Goal: Information Seeking & Learning: Learn about a topic

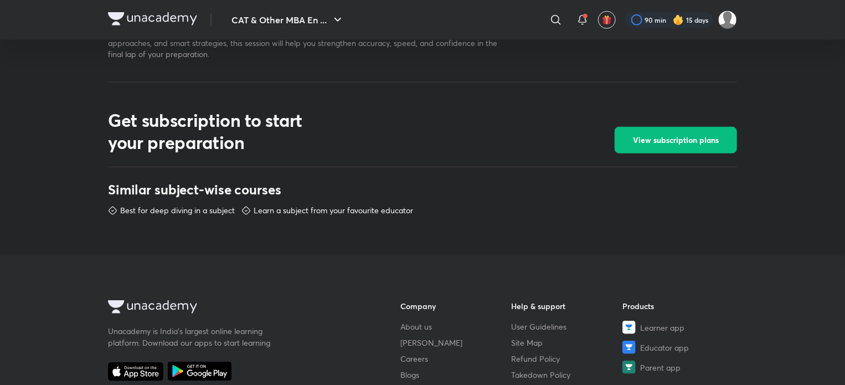
scroll to position [441, 0]
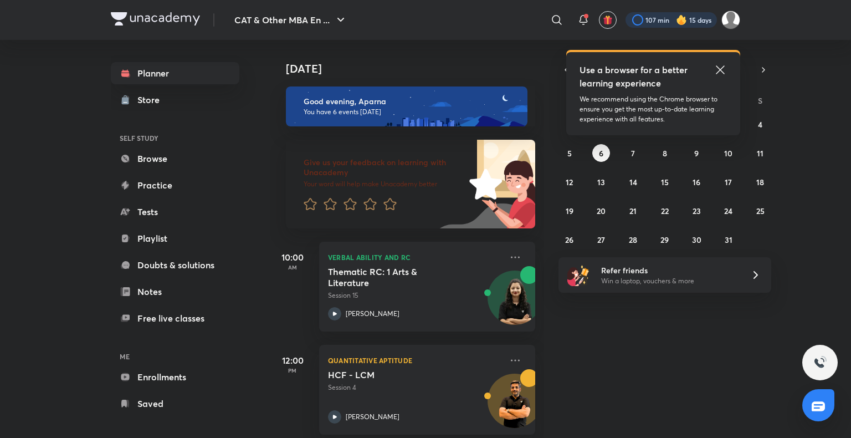
click at [669, 22] on div at bounding box center [670, 20] width 91 height 16
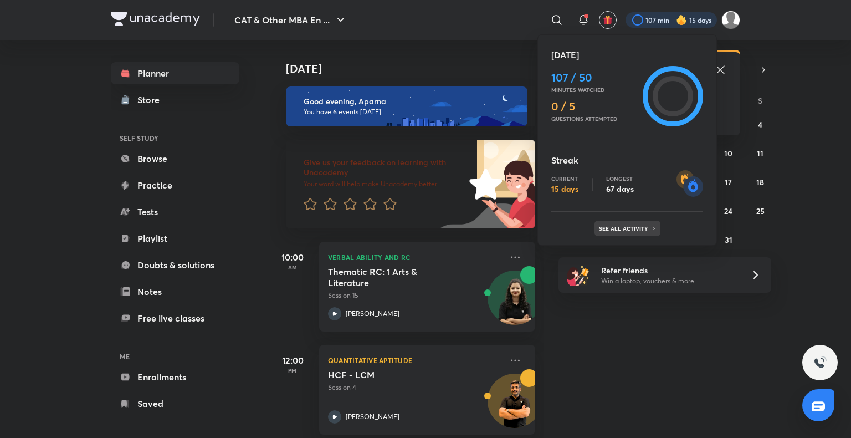
click at [624, 229] on p "See all activity" at bounding box center [625, 228] width 52 height 7
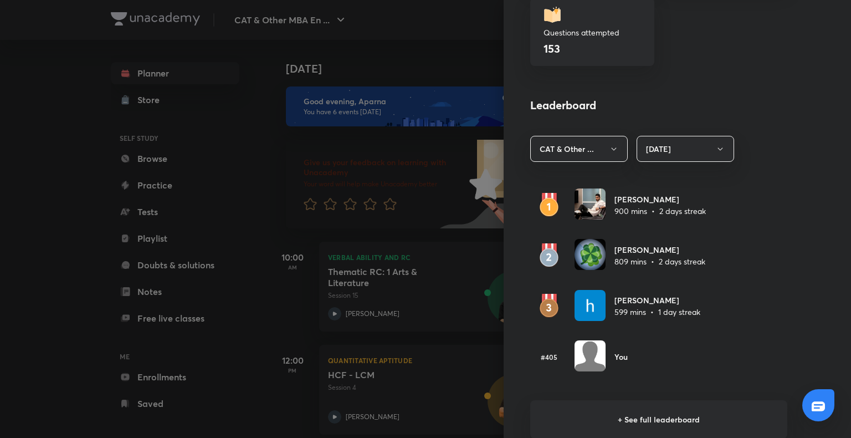
scroll to position [542, 0]
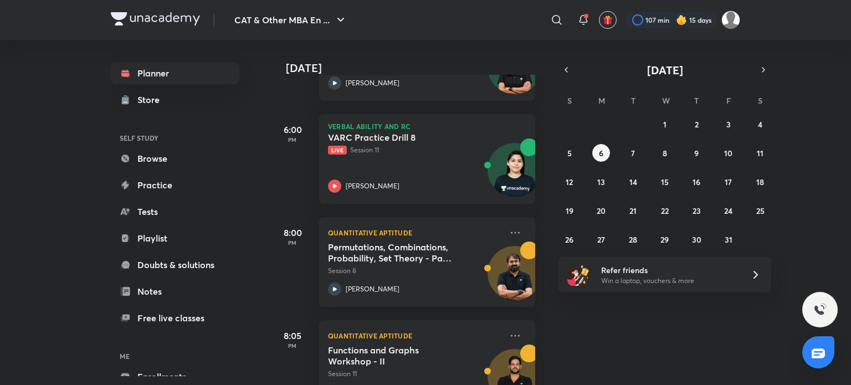
scroll to position [440, 0]
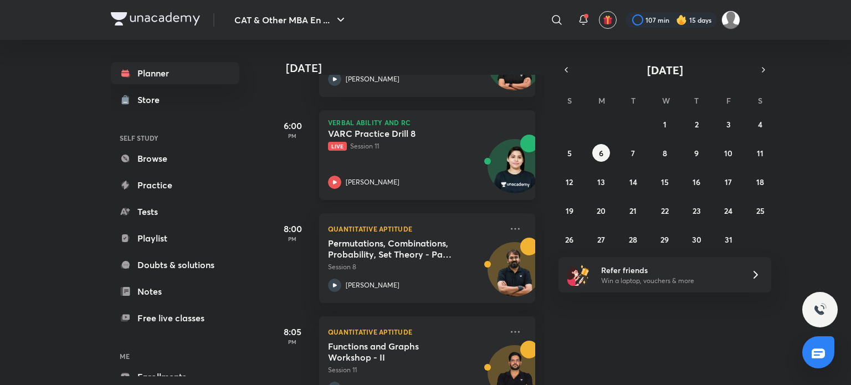
click at [334, 177] on icon at bounding box center [334, 182] width 13 height 13
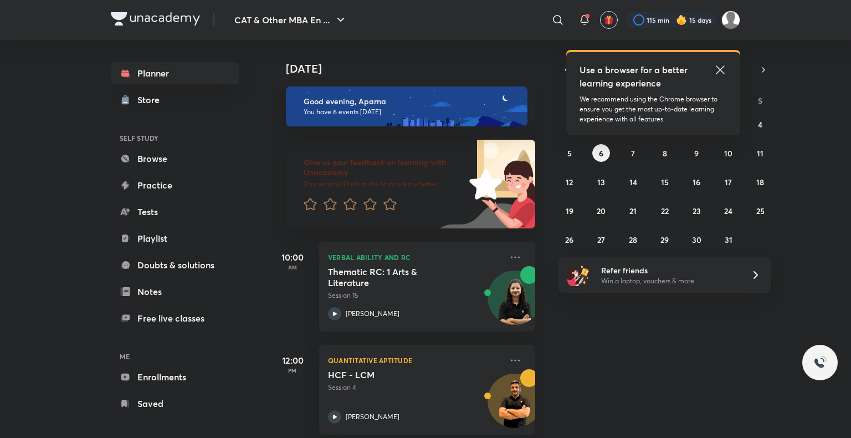
scroll to position [392, 0]
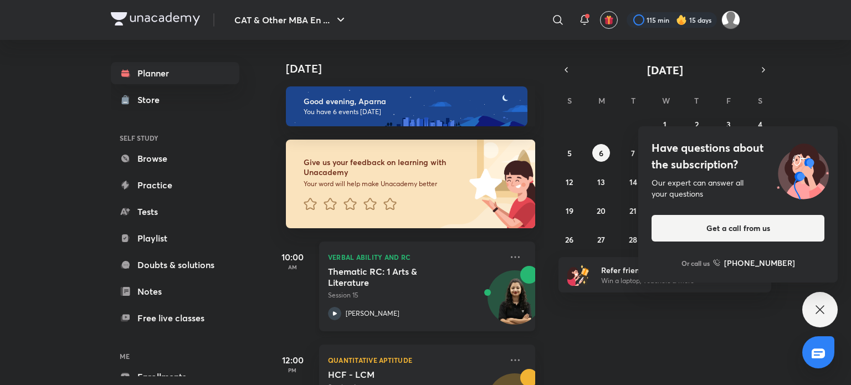
scroll to position [191, 0]
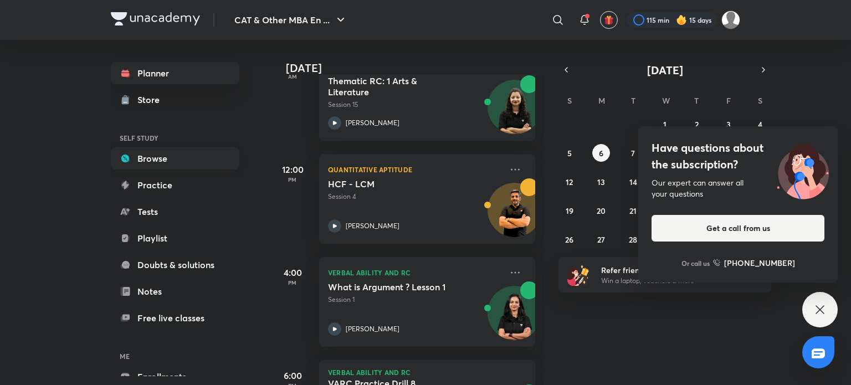
click at [164, 159] on link "Browse" at bounding box center [175, 158] width 129 height 22
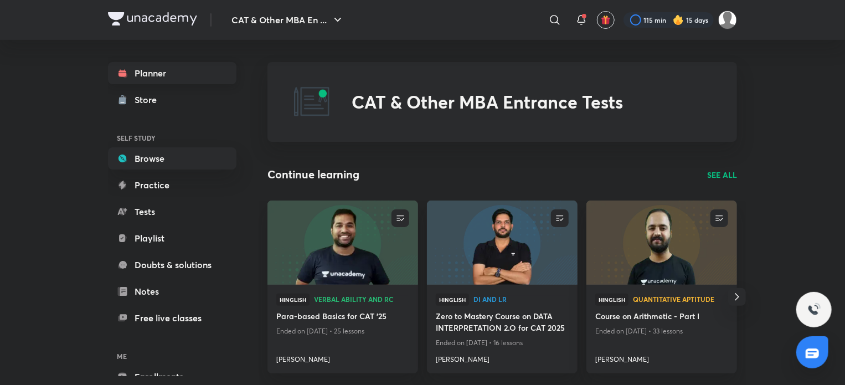
click at [182, 73] on link "Planner" at bounding box center [172, 73] width 129 height 22
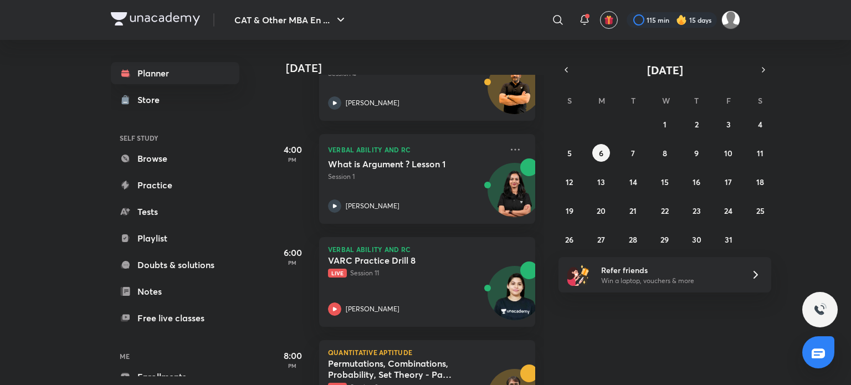
scroll to position [406, 0]
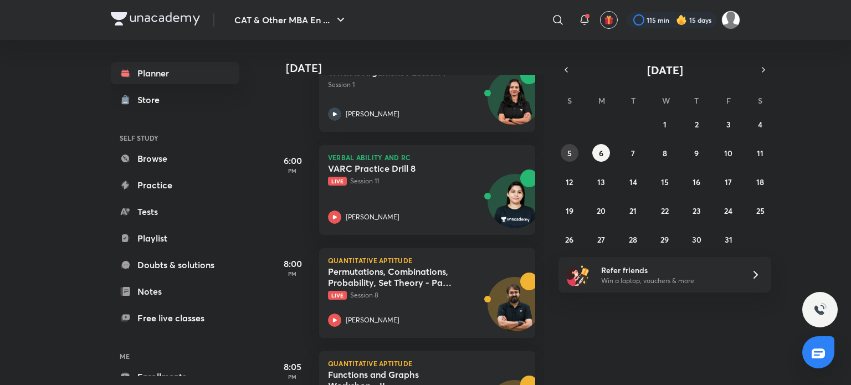
click at [567, 152] on abbr "5" at bounding box center [569, 153] width 4 height 11
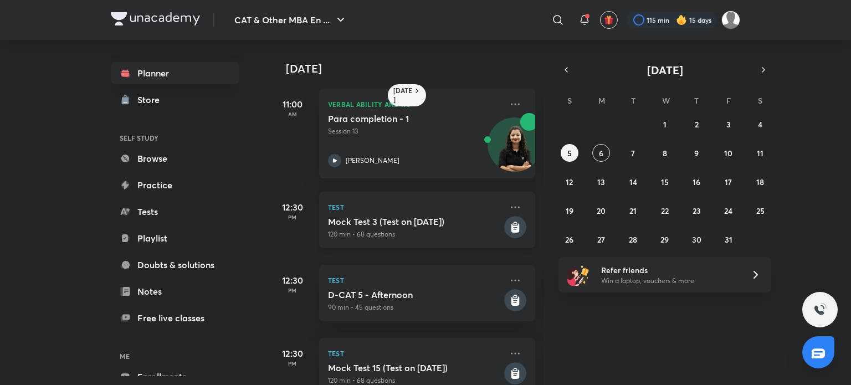
scroll to position [352, 0]
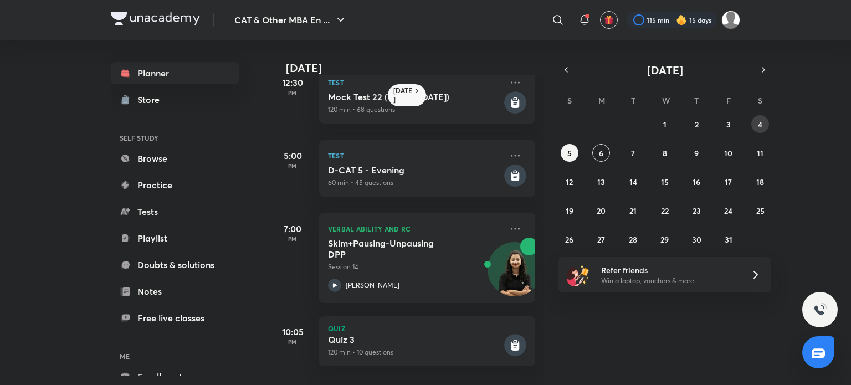
click at [763, 121] on button "4" at bounding box center [760, 124] width 18 height 18
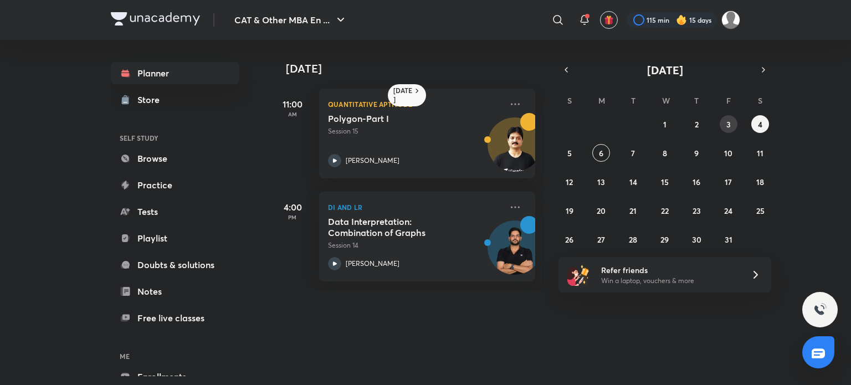
click at [731, 124] on button "3" at bounding box center [729, 124] width 18 height 18
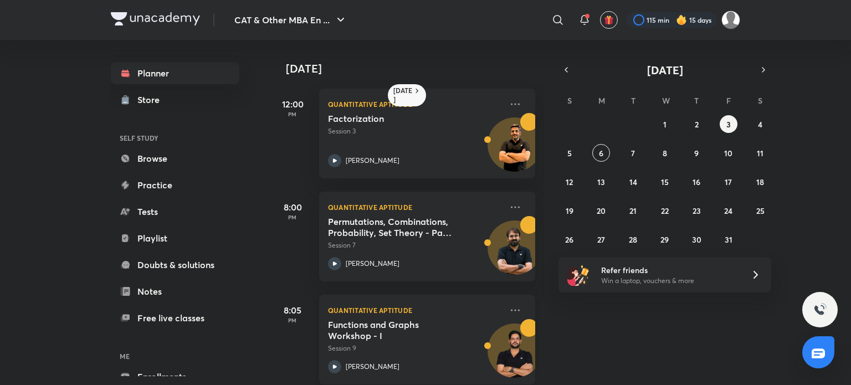
scroll to position [17, 0]
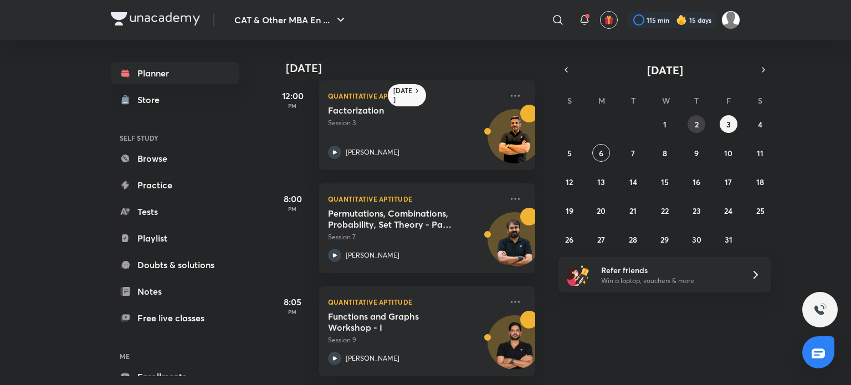
click at [700, 122] on button "2" at bounding box center [697, 124] width 18 height 18
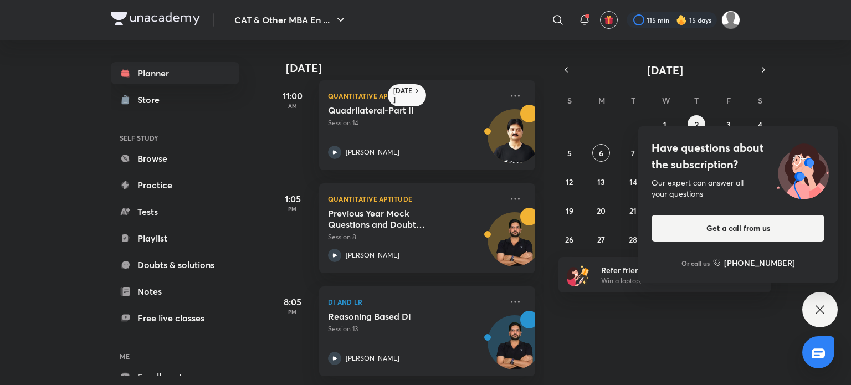
click at [813, 311] on div "Have questions about the subscription? Our expert can answer all your questions…" at bounding box center [819, 309] width 35 height 35
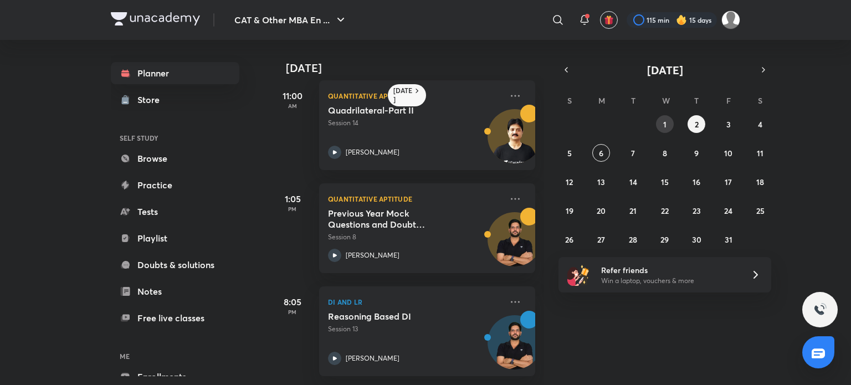
click at [663, 126] on button "1" at bounding box center [665, 124] width 18 height 18
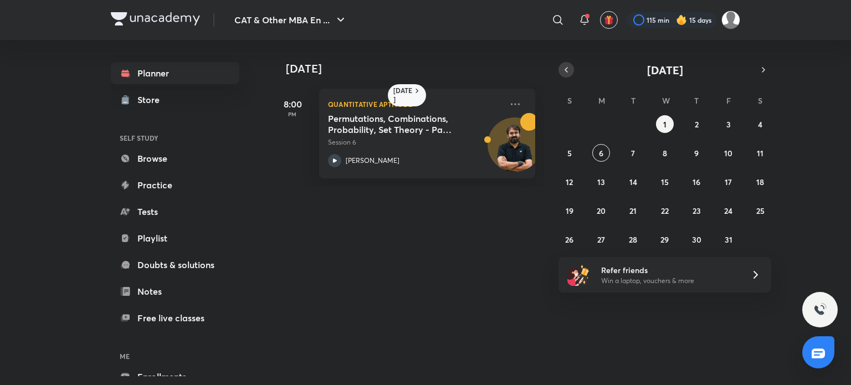
click at [563, 72] on icon "button" at bounding box center [566, 70] width 9 height 10
click at [635, 242] on abbr "30" at bounding box center [632, 239] width 9 height 11
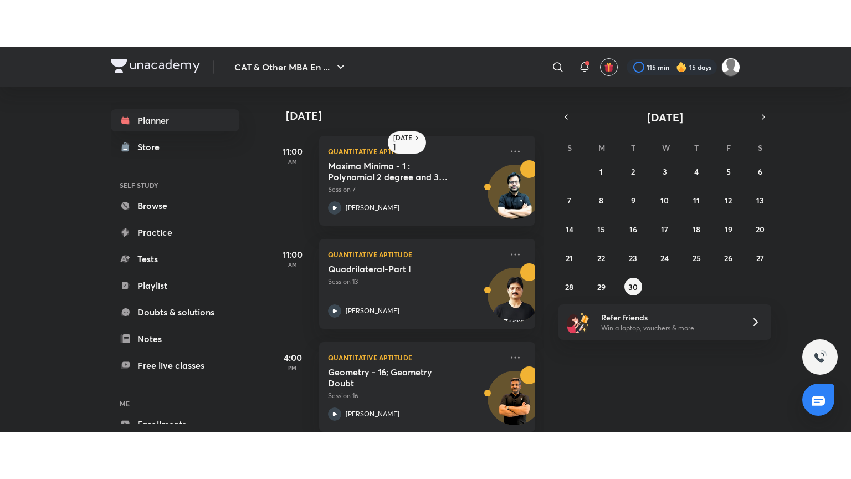
scroll to position [326, 0]
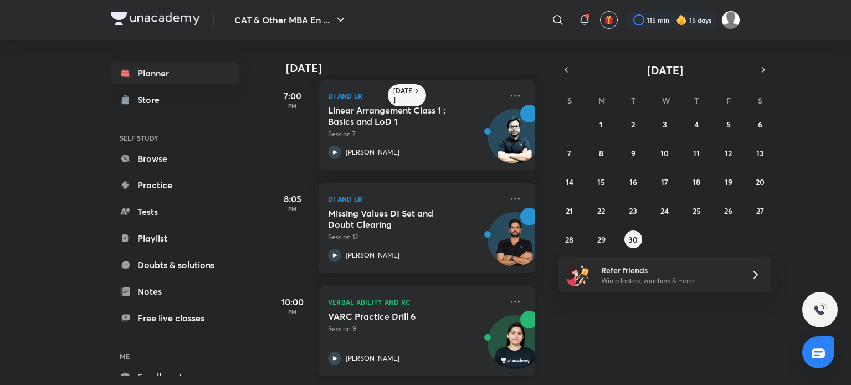
click at [335, 356] on icon at bounding box center [335, 358] width 4 height 4
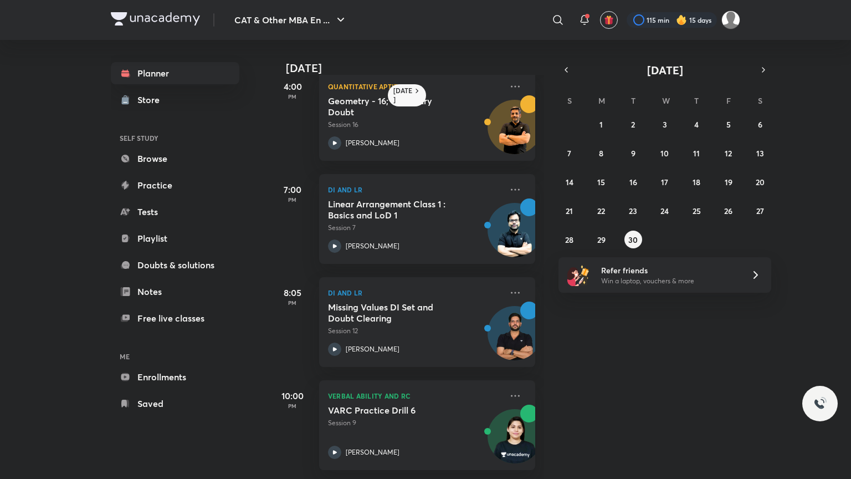
scroll to position [232, 0]
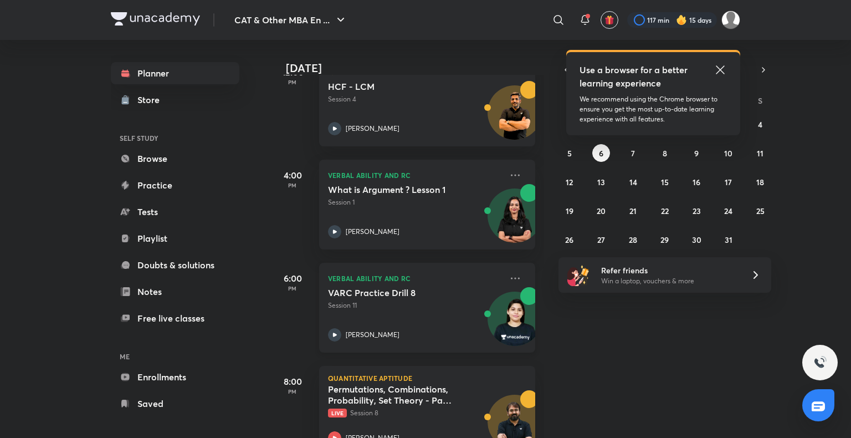
scroll to position [425, 0]
